Goal: Manage account settings

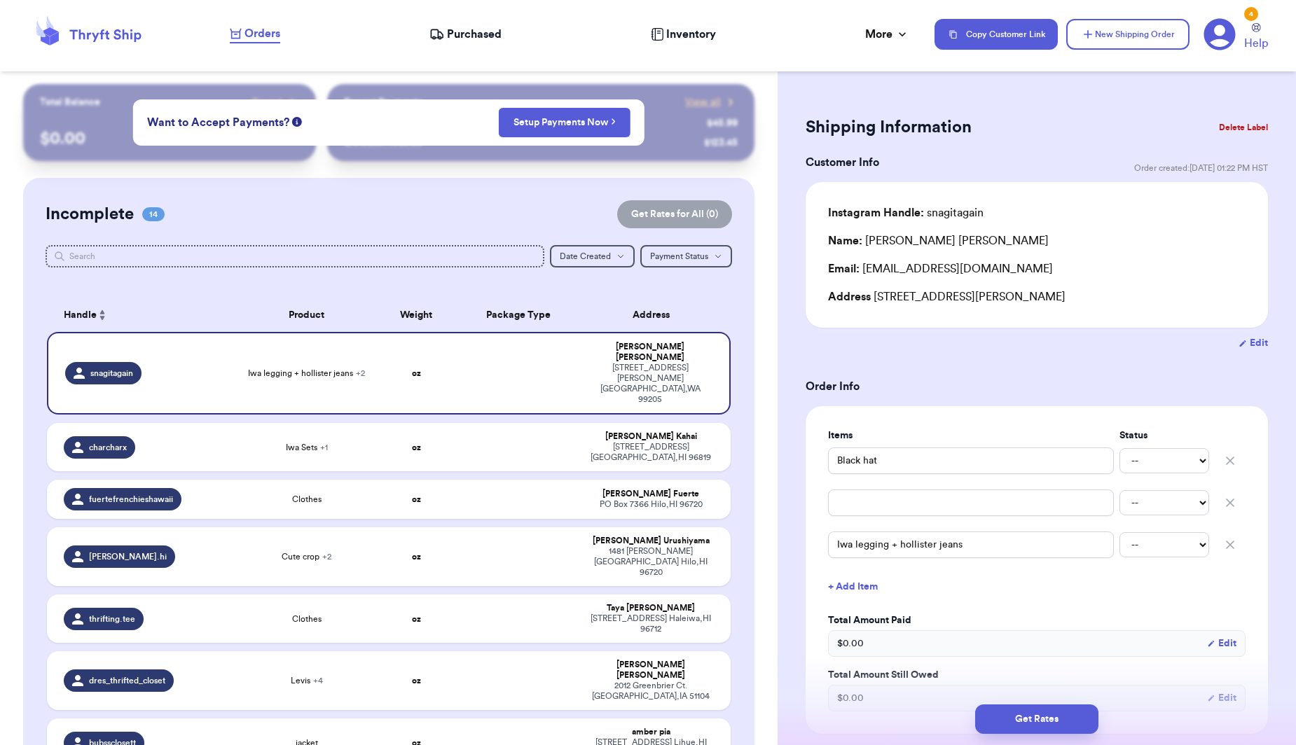
click at [1225, 46] on icon at bounding box center [1219, 34] width 32 height 32
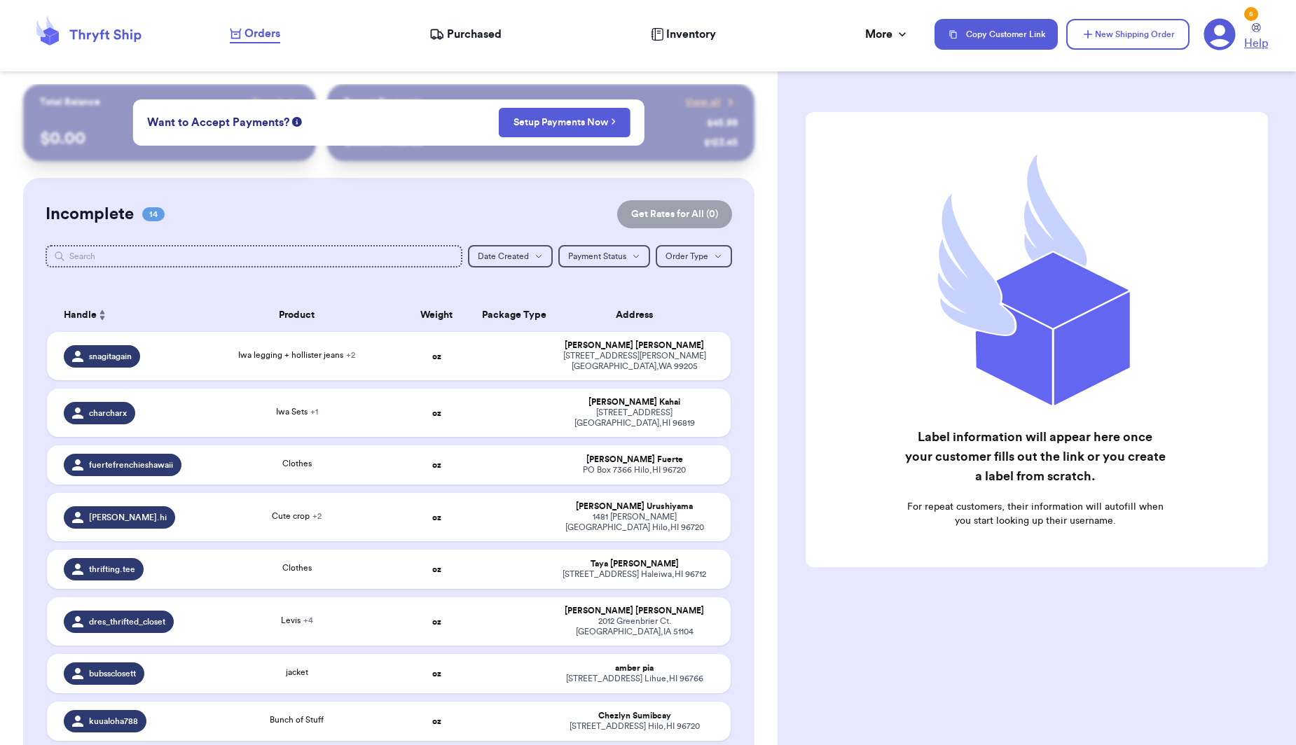
click at [1260, 23] on icon at bounding box center [1256, 27] width 9 height 9
click at [1213, 32] on icon at bounding box center [1220, 35] width 32 height 32
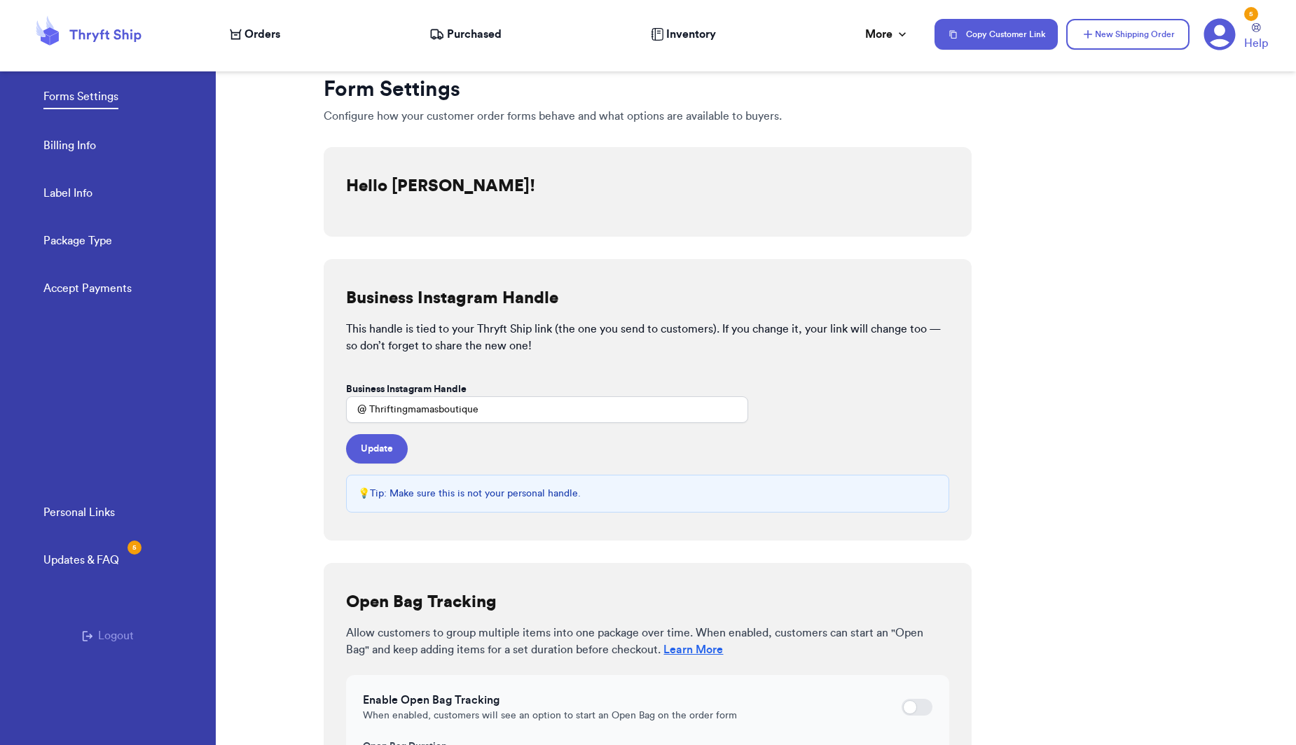
click at [59, 151] on link "Billing Info" at bounding box center [69, 147] width 53 height 20
